Goal: Task Accomplishment & Management: Use online tool/utility

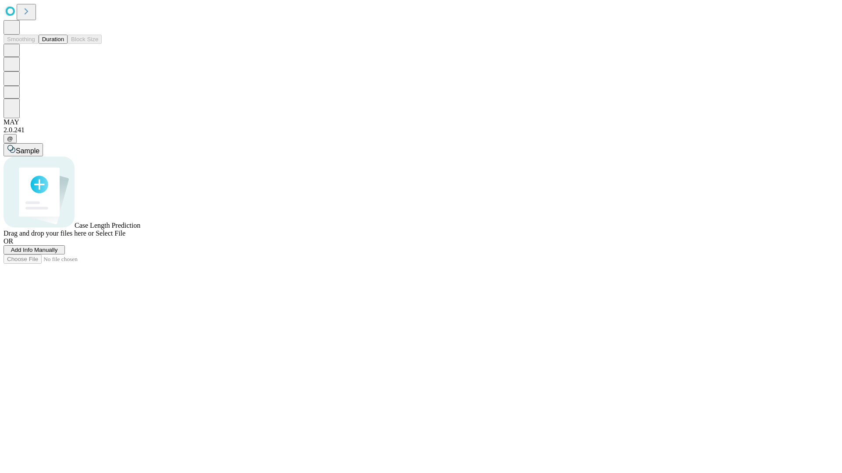
click at [64, 44] on button "Duration" at bounding box center [53, 39] width 29 height 9
click at [125, 237] on span "Select File" at bounding box center [111, 233] width 30 height 7
